Goal: Task Accomplishment & Management: Use online tool/utility

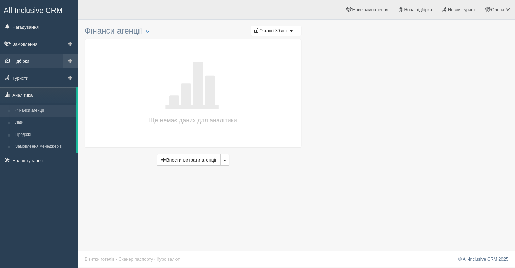
click at [31, 61] on link "Підбірки" at bounding box center [39, 60] width 78 height 15
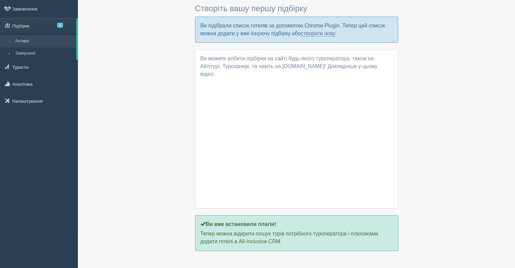
scroll to position [47, 0]
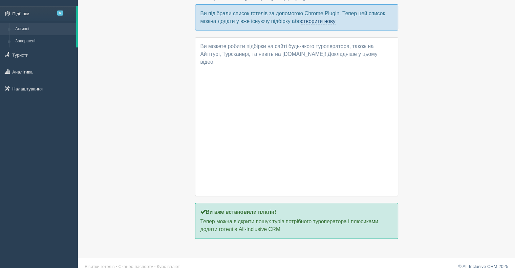
click at [316, 20] on link "створити нову" at bounding box center [317, 21] width 35 height 6
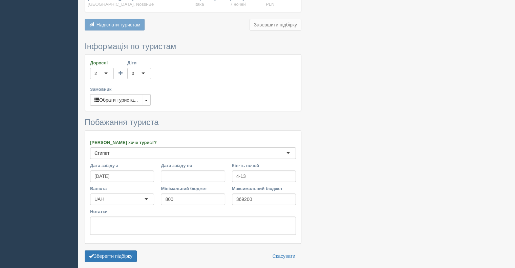
scroll to position [196, 0]
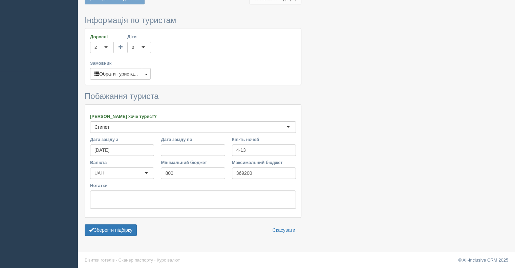
type input "Єгипет"
click at [288, 123] on div "Єгипет Єгипет" at bounding box center [193, 127] width 206 height 12
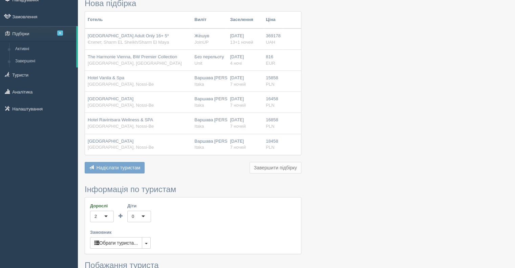
scroll to position [0, 0]
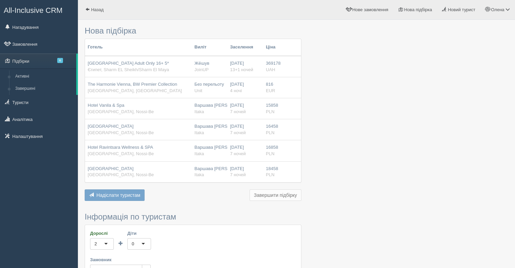
click at [177, 65] on div "Iberotel Palace Adult Only 16+ 5* Єгипет, Sharm EL Sheikh/Sharm El Maya" at bounding box center [138, 66] width 101 height 13
drag, startPoint x: 85, startPoint y: 102, endPoint x: 278, endPoint y: 172, distance: 205.4
click at [278, 172] on tbody "Iberotel Palace Adult Only 16+ 5* Єгипет, Sharm EL Sheikh/Sharm El Maya Же́шув …" at bounding box center [193, 119] width 216 height 126
copy tbody "Hotel Vanila & Spa Madagaskar, Nossi-Be Варшава Фредерік Шопен WAW Itaka 05.10.…"
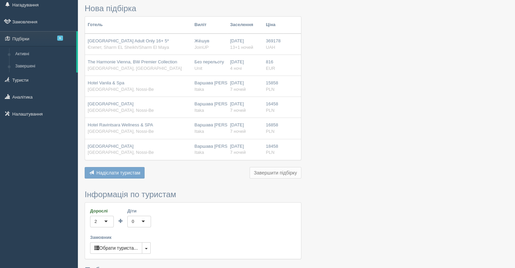
scroll to position [34, 0]
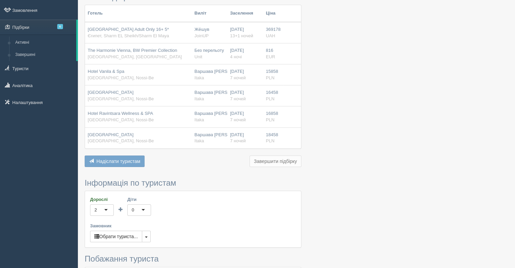
click at [142, 157] on button "Надіслати туристам Надіслати" at bounding box center [115, 161] width 60 height 12
click at [228, 174] on div "Нова підбірка Готель Виліт Заселення Ціна Iberotel Palace Adult Only 16+ 5* Єги…" at bounding box center [193, 195] width 217 height 412
click at [274, 162] on button "Завершити підбірку" at bounding box center [275, 161] width 52 height 12
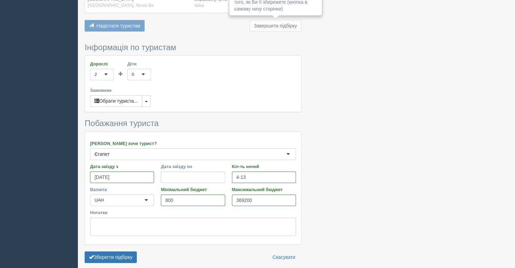
scroll to position [196, 0]
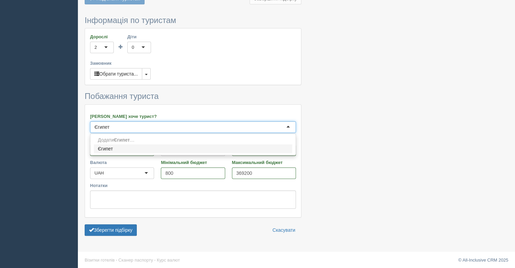
drag, startPoint x: 114, startPoint y: 124, endPoint x: 69, endPoint y: 124, distance: 45.3
click at [69, 124] on div "All-Inclusive CRM Нагадування Замовлення Підбірки 6" at bounding box center [257, 36] width 515 height 465
type input "мадагаскар"
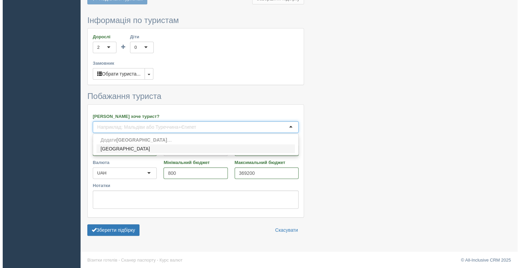
scroll to position [0, 0]
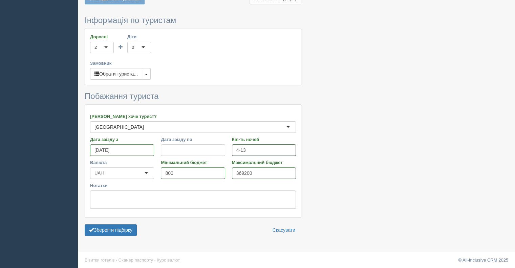
drag, startPoint x: 249, startPoint y: 148, endPoint x: 204, endPoint y: 150, distance: 45.0
click at [204, 150] on div "Дата заїзду з 19.09.2025 Дата заїзду по Кіл-ть ночей 4-13 Кіл-ть днів" at bounding box center [193, 147] width 212 height 23
click at [107, 228] on button "Зберегти підбірку" at bounding box center [111, 230] width 52 height 12
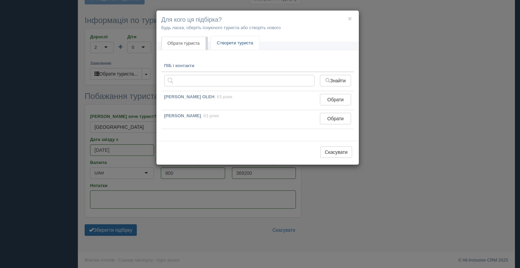
click at [231, 44] on link "Створити туриста" at bounding box center [235, 43] width 48 height 14
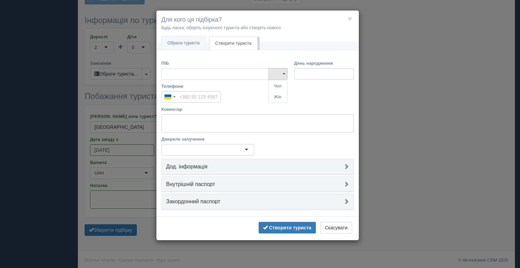
click at [170, 73] on input "ПІБ" at bounding box center [214, 74] width 107 height 12
type input "олена"
click at [281, 97] on link "Жін" at bounding box center [277, 96] width 19 height 11
click at [189, 97] on input "Телефони" at bounding box center [191, 97] width 60 height 12
type input "[PHONE_NUMBER]"
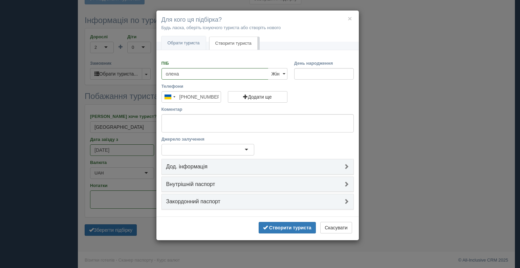
click at [183, 146] on div at bounding box center [207, 150] width 93 height 12
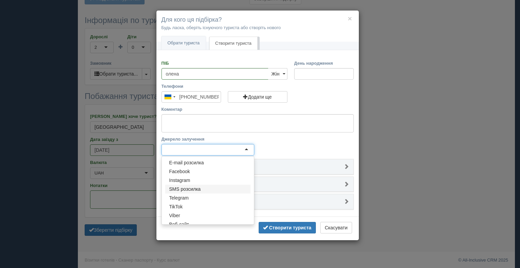
scroll to position [32, 0]
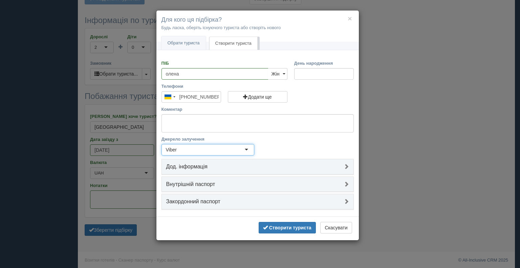
click at [186, 165] on h4 "Дод. інформація" at bounding box center [257, 166] width 183 height 6
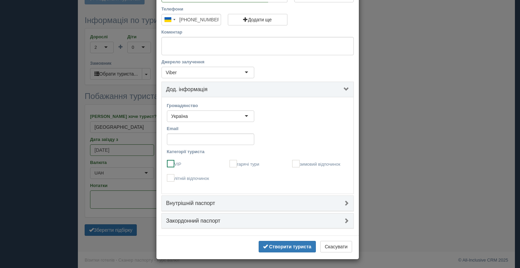
scroll to position [77, 0]
click at [192, 203] on h4 "Внутрішній паспорт" at bounding box center [257, 203] width 183 height 6
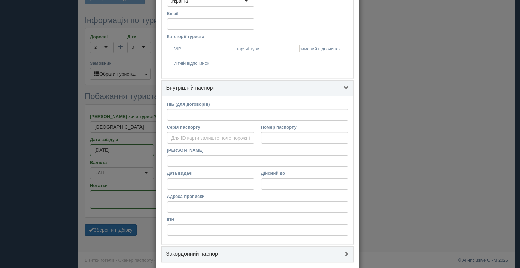
scroll to position [226, 0]
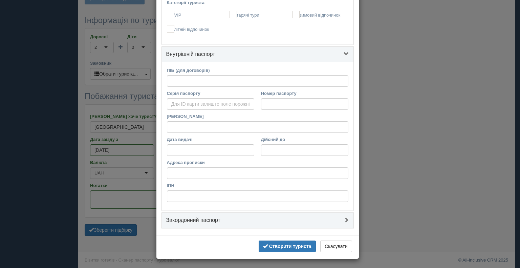
click at [193, 222] on h4 "Закордонний паспорт" at bounding box center [257, 220] width 183 height 6
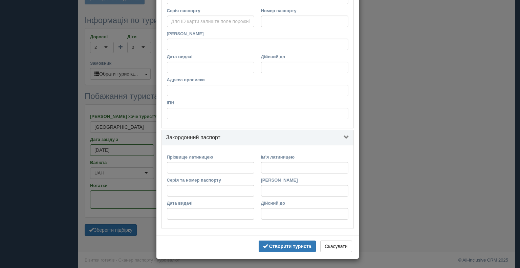
scroll to position [309, 0]
click at [296, 244] on b "Створити туриста" at bounding box center [290, 245] width 42 height 5
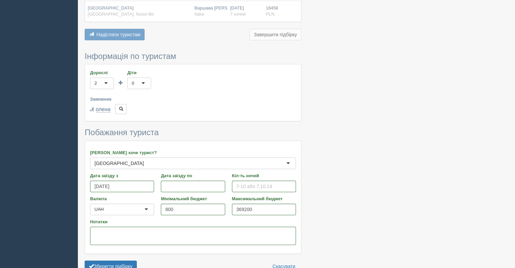
scroll to position [197, 0]
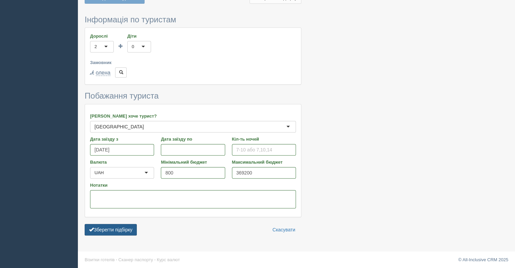
click at [122, 229] on button "Зберегти підбірку" at bounding box center [111, 230] width 52 height 12
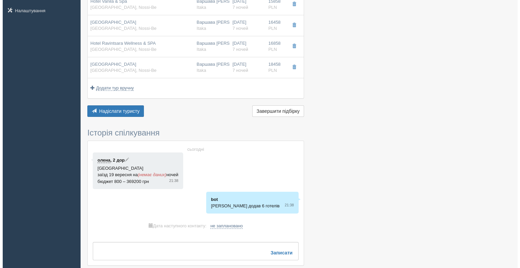
scroll to position [135, 0]
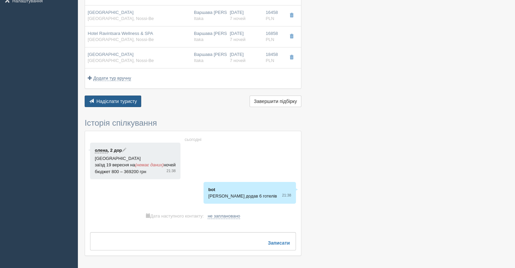
click at [117, 97] on button "Надіслати туристу Надіслати" at bounding box center [113, 101] width 57 height 12
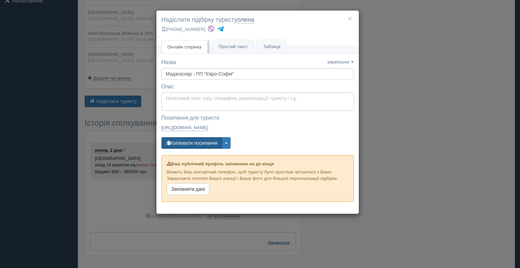
click at [193, 141] on button "Копіювати посилання" at bounding box center [191, 143] width 61 height 12
